Goal: Find specific page/section: Find specific page/section

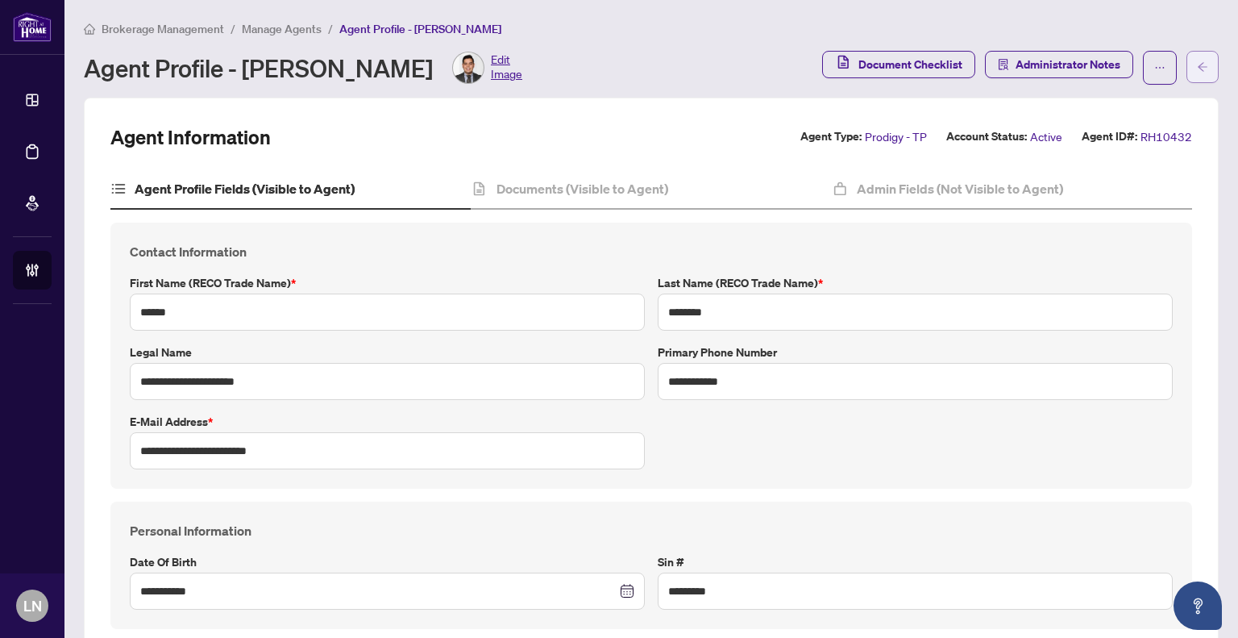
click at [1197, 70] on icon "arrow-left" at bounding box center [1202, 66] width 11 height 11
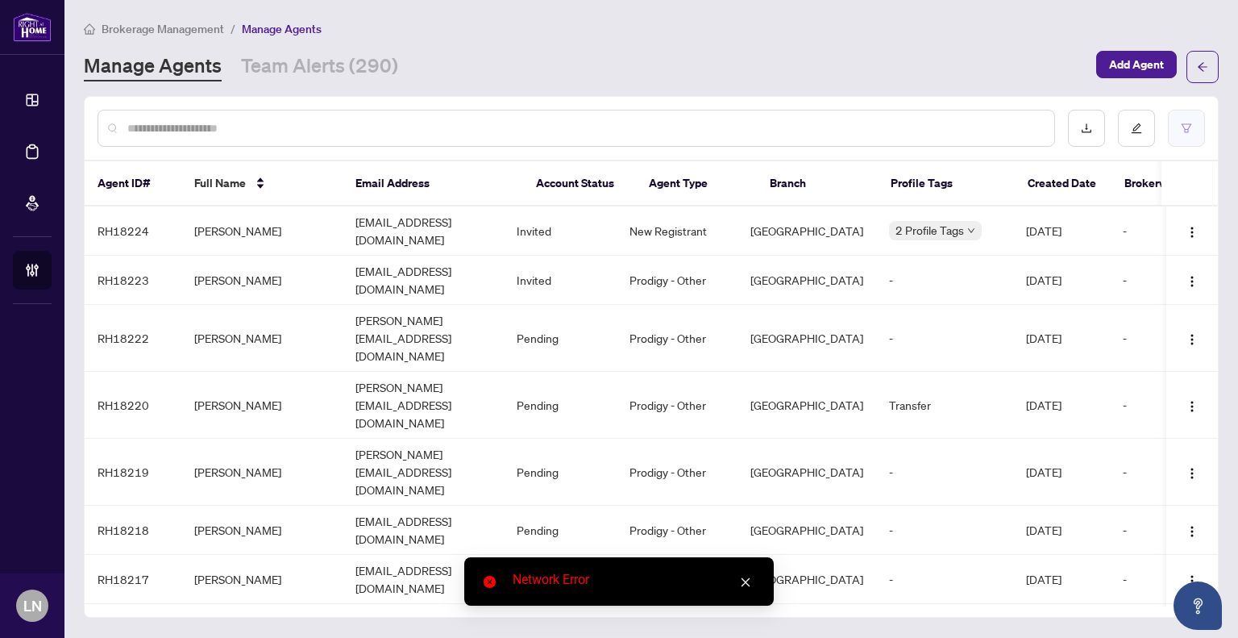
click at [1180, 124] on button "button" at bounding box center [1186, 128] width 37 height 37
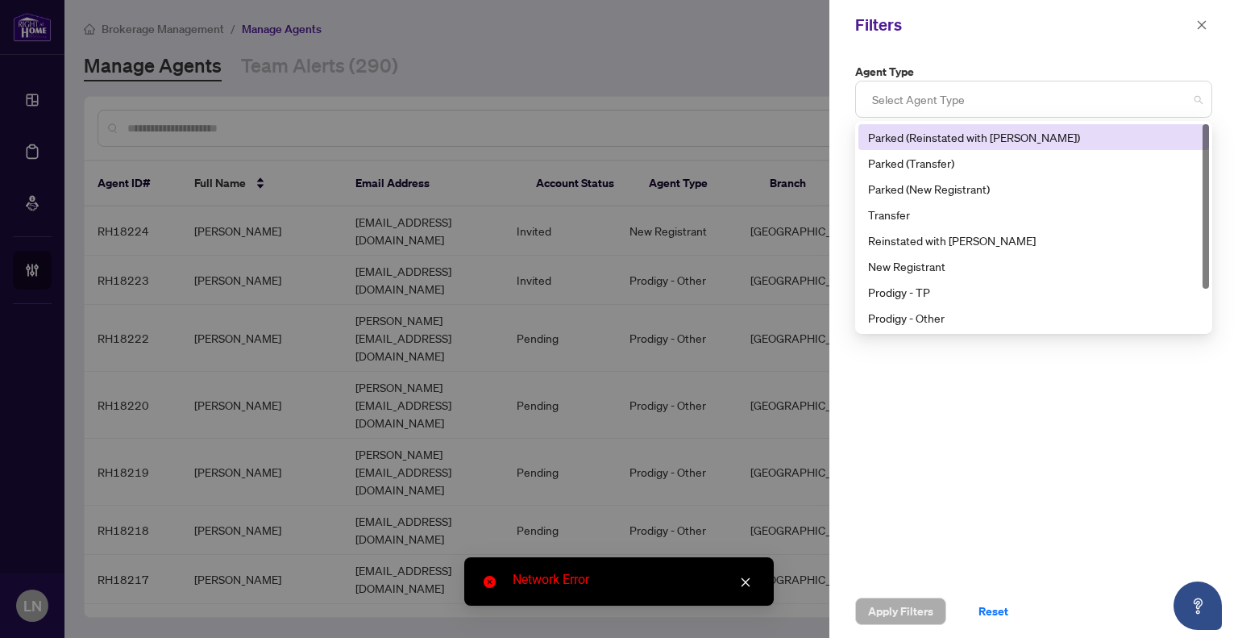
click at [918, 99] on div at bounding box center [1034, 99] width 336 height 29
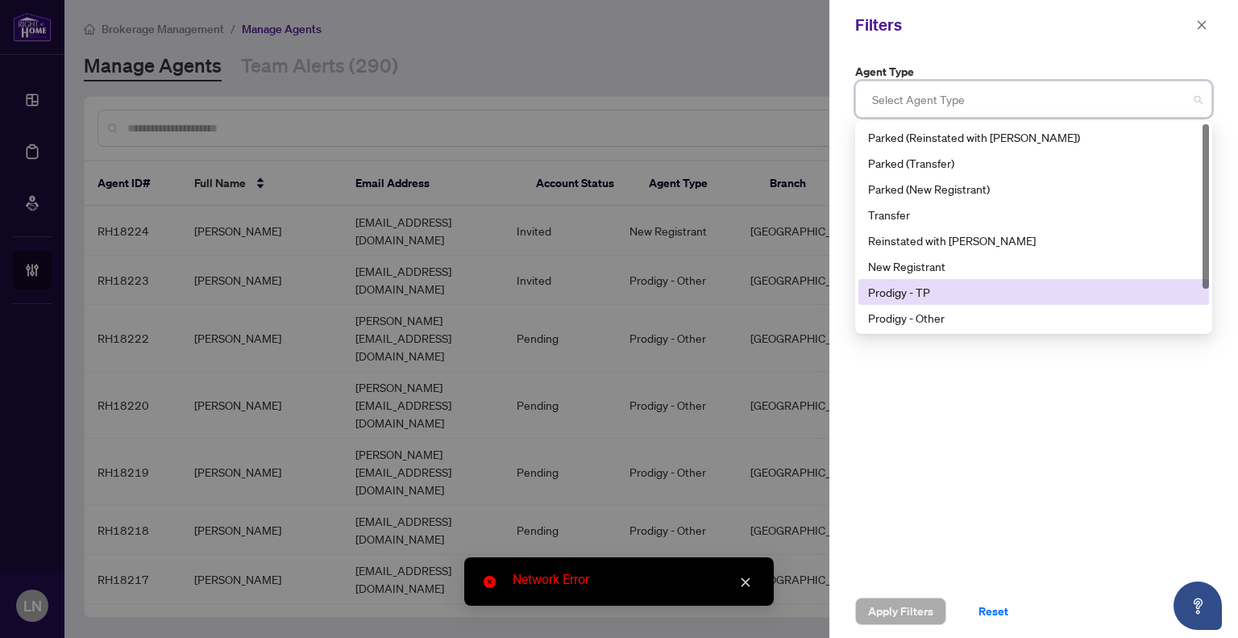
click at [904, 289] on div "Prodigy - TP" at bounding box center [1033, 292] width 331 height 18
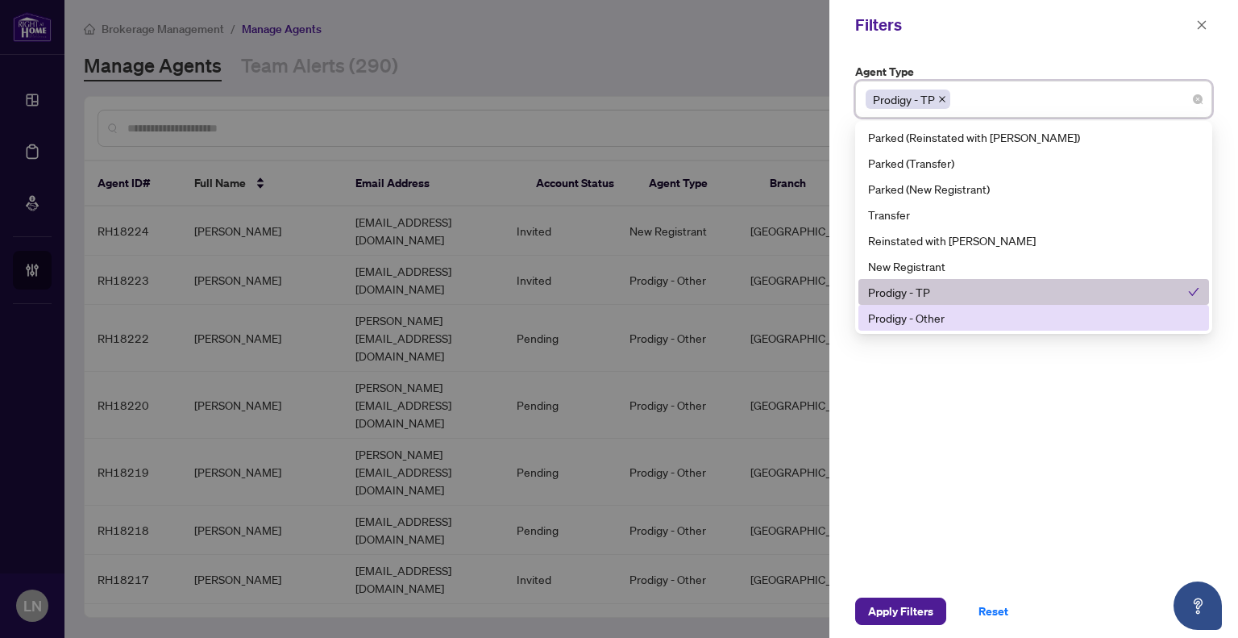
click at [920, 323] on div "Prodigy - Other" at bounding box center [1033, 318] width 331 height 18
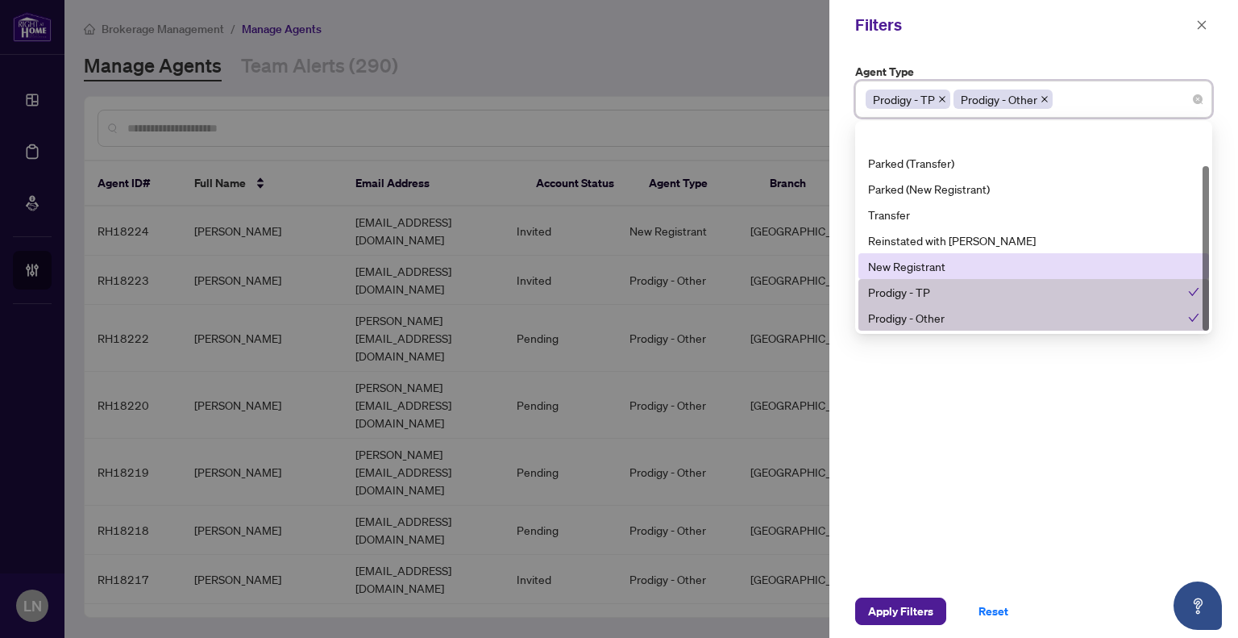
scroll to position [52, 0]
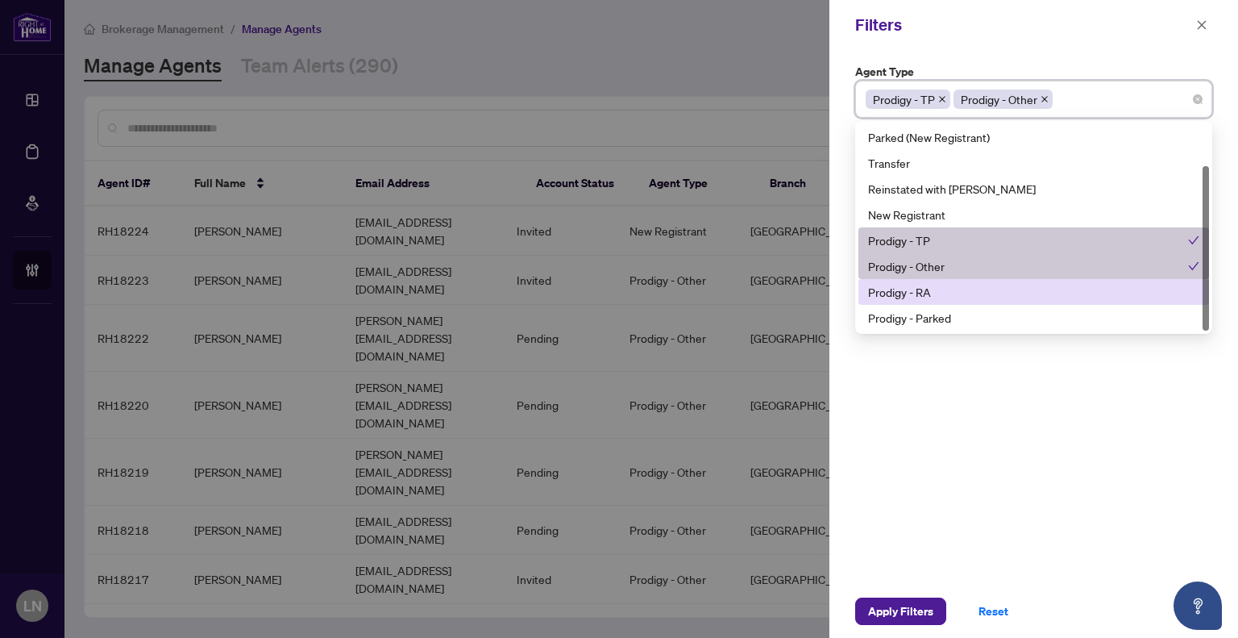
click at [922, 285] on div "Prodigy - RA" at bounding box center [1033, 292] width 331 height 18
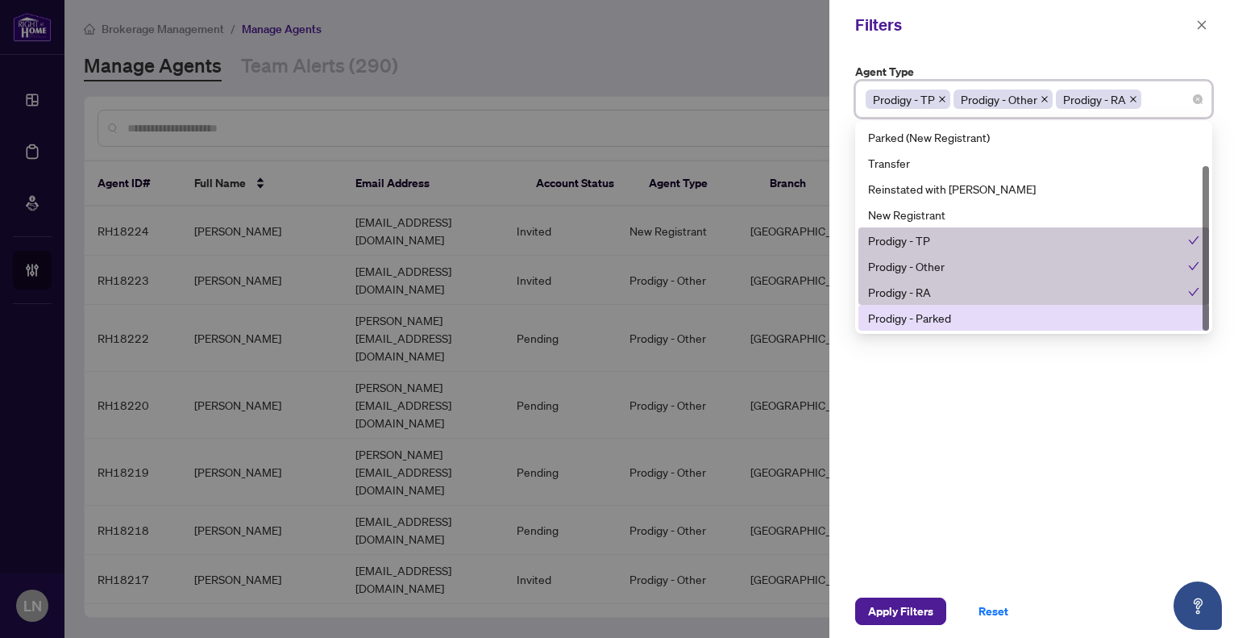
click at [932, 315] on div "Prodigy - Parked" at bounding box center [1033, 318] width 331 height 18
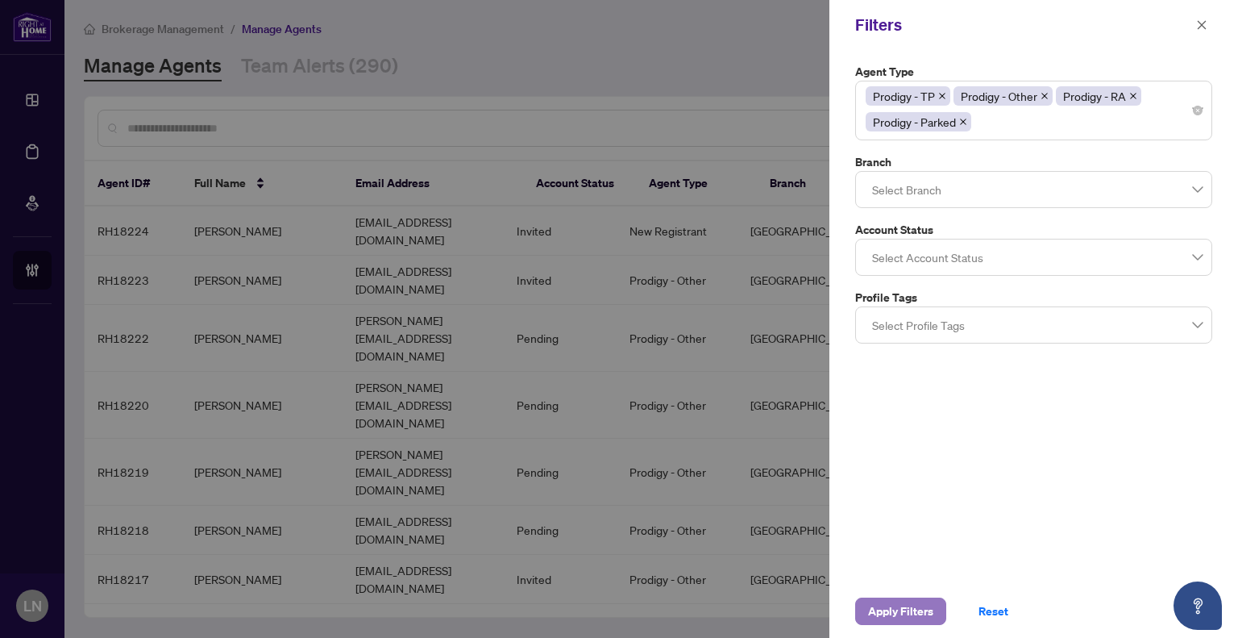
click at [911, 602] on span "Apply Filters" at bounding box center [900, 611] width 65 height 26
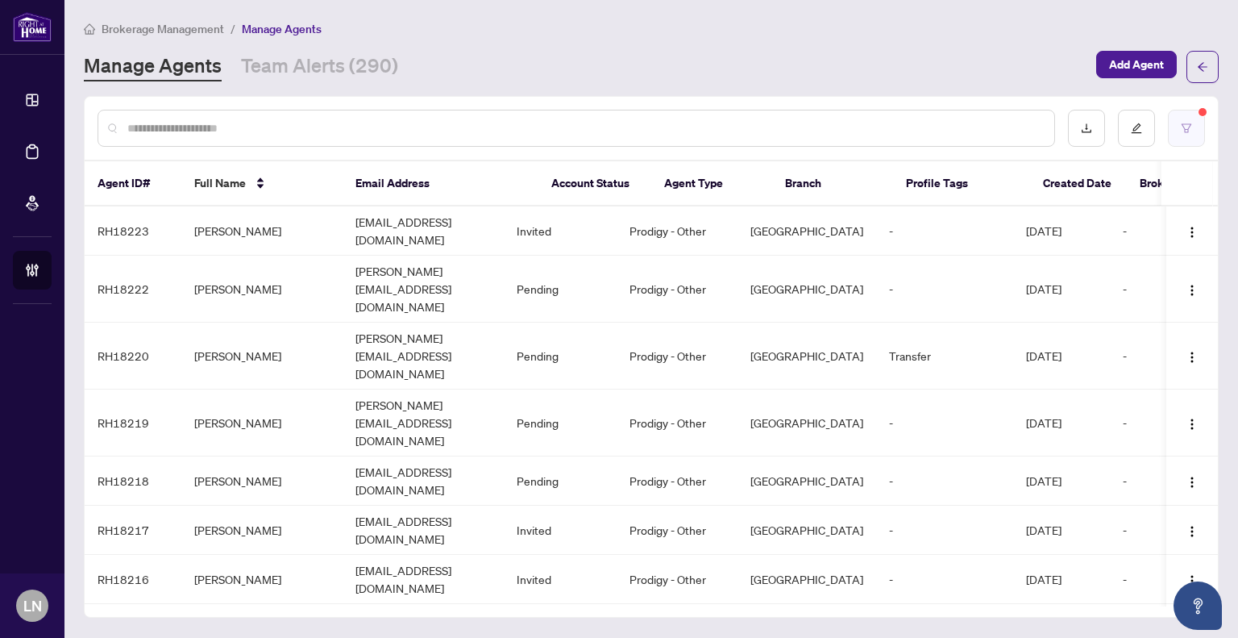
click at [1179, 138] on button "button" at bounding box center [1186, 128] width 37 height 37
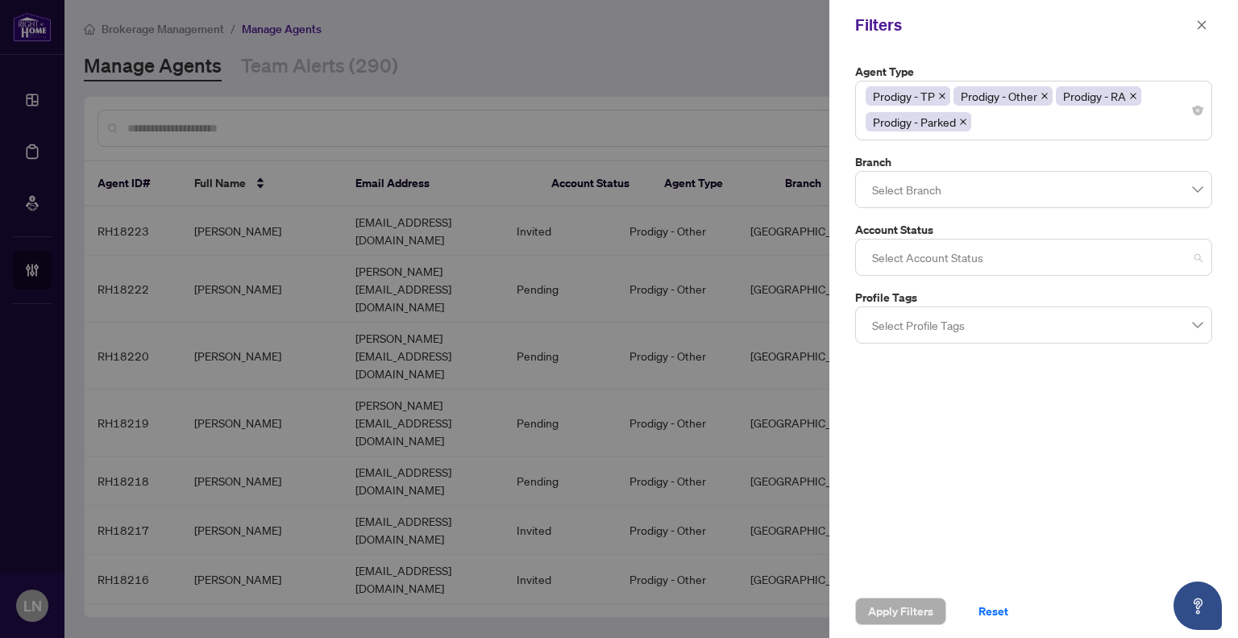
click at [951, 257] on div at bounding box center [1034, 257] width 336 height 29
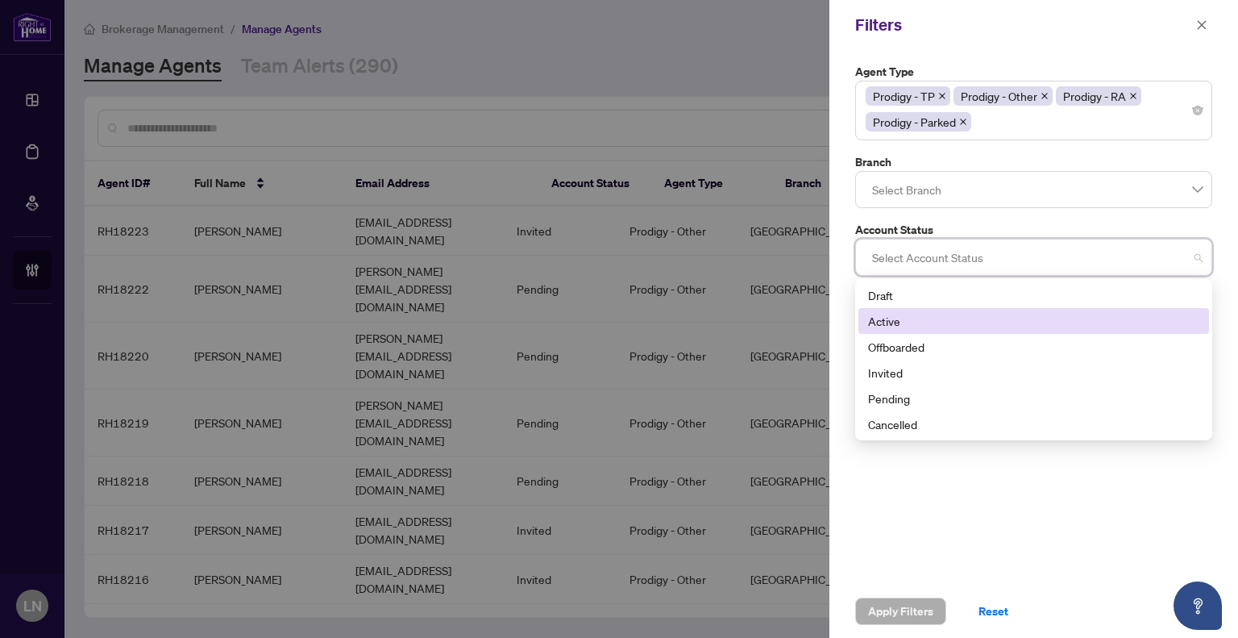
click at [900, 325] on div "Active" at bounding box center [1033, 321] width 331 height 18
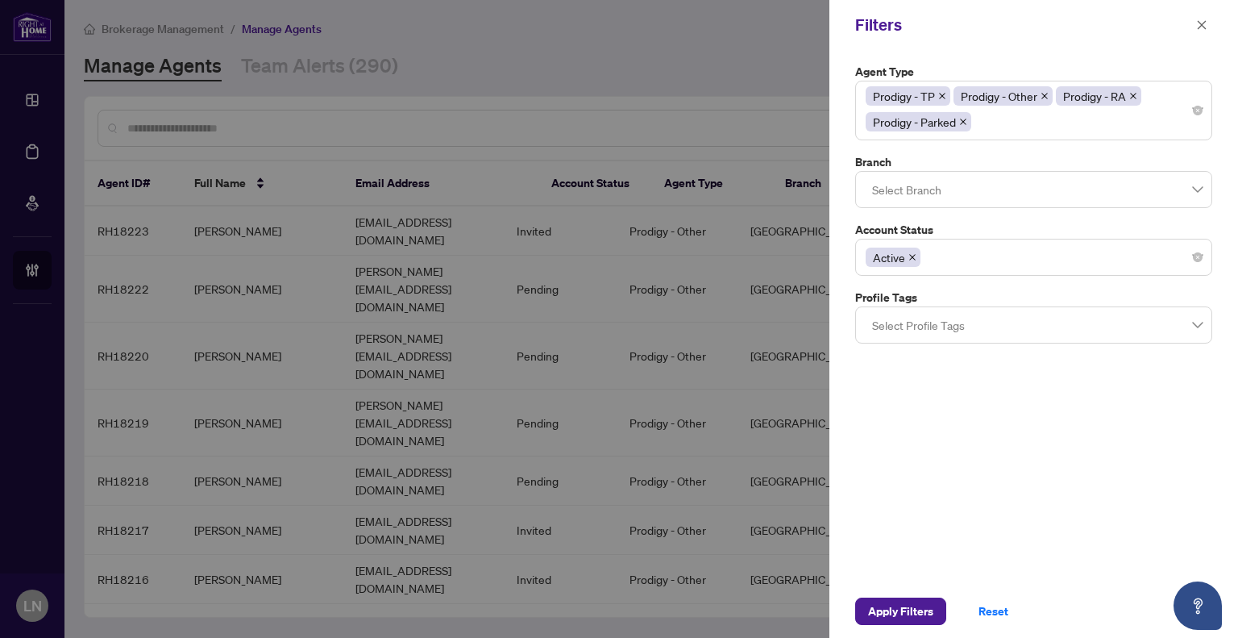
click at [884, 535] on div "Agent Type Prodigy - TP Prodigy - Other Prodigy - RA Prodigy - Parked Branch Se…" at bounding box center [1034, 317] width 409 height 535
click at [927, 604] on span "Apply Filters" at bounding box center [900, 611] width 65 height 26
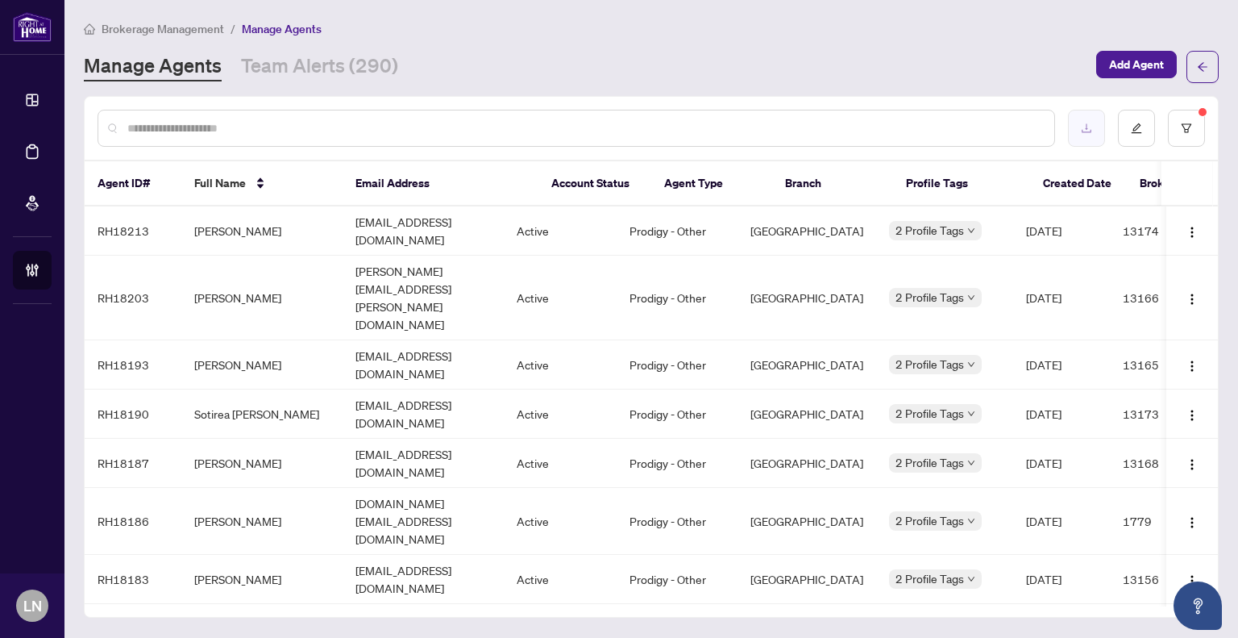
click at [1092, 128] on button "button" at bounding box center [1086, 128] width 37 height 37
